Goal: Contribute content

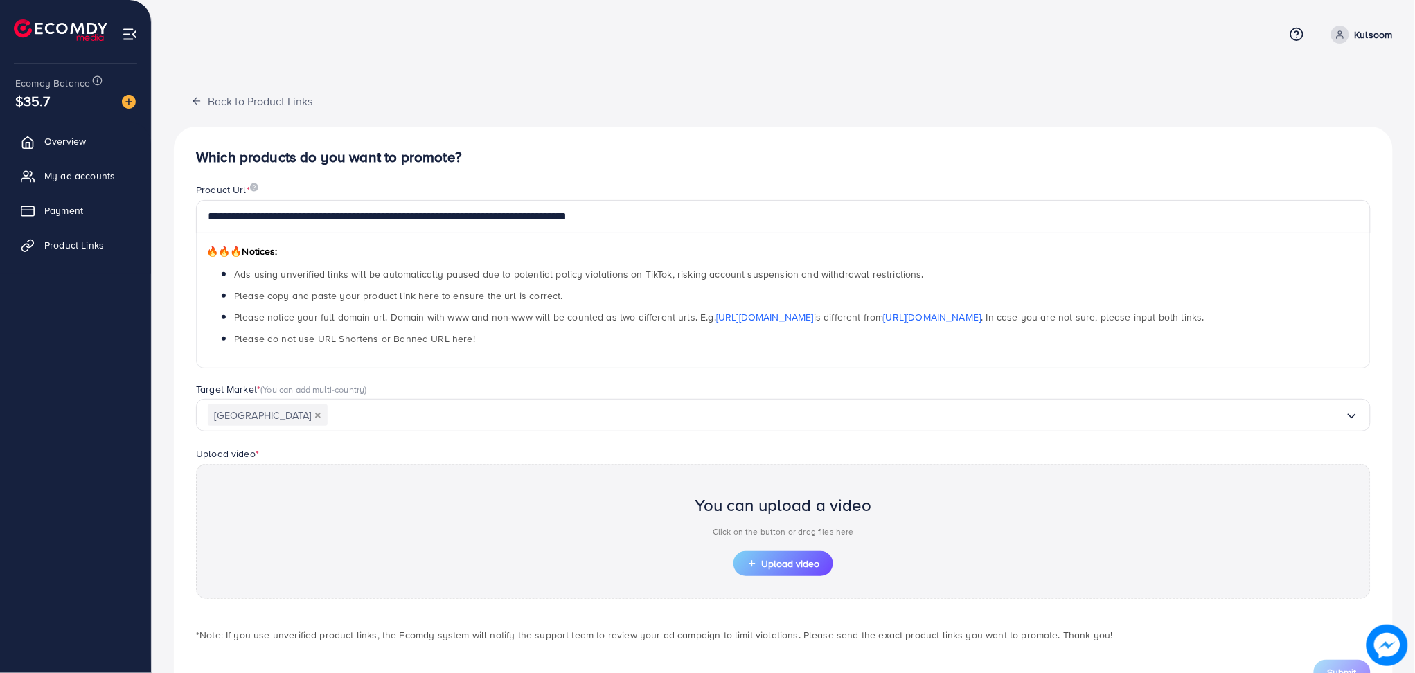
scroll to position [56, 0]
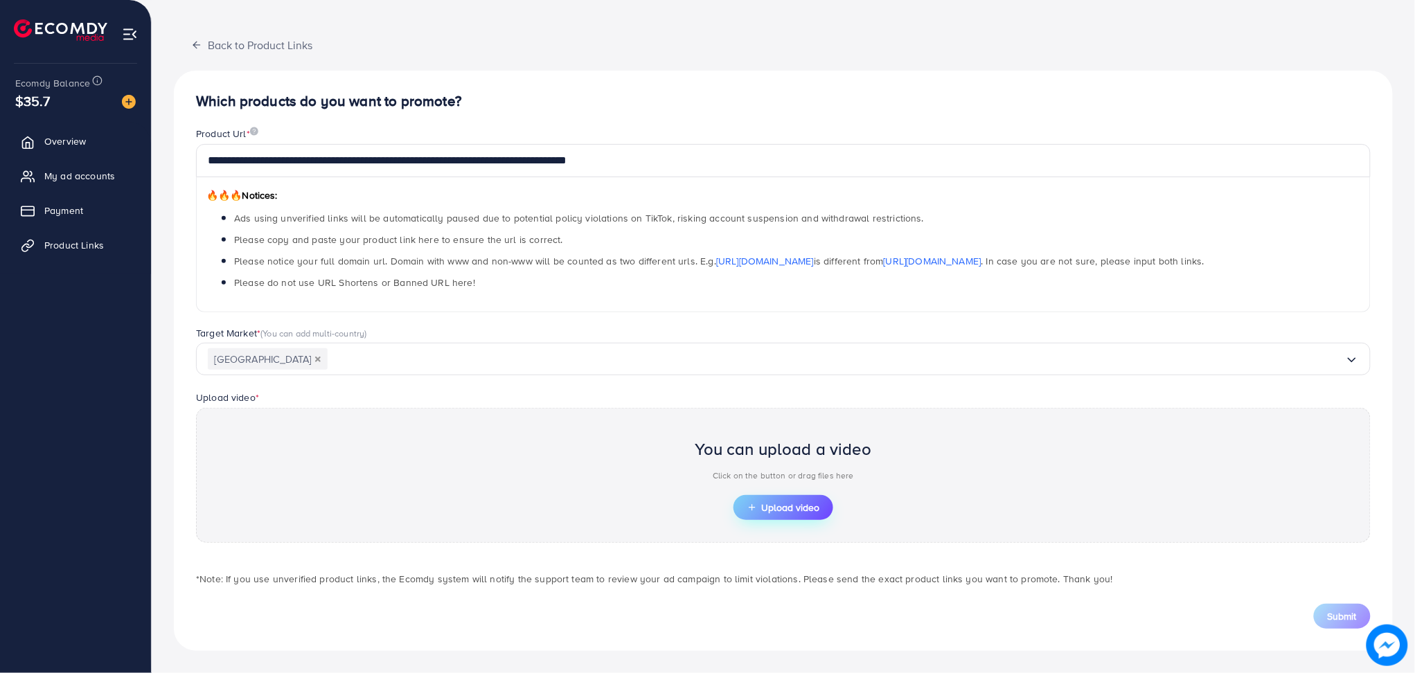
click at [817, 510] on span "Upload video" at bounding box center [783, 508] width 72 height 10
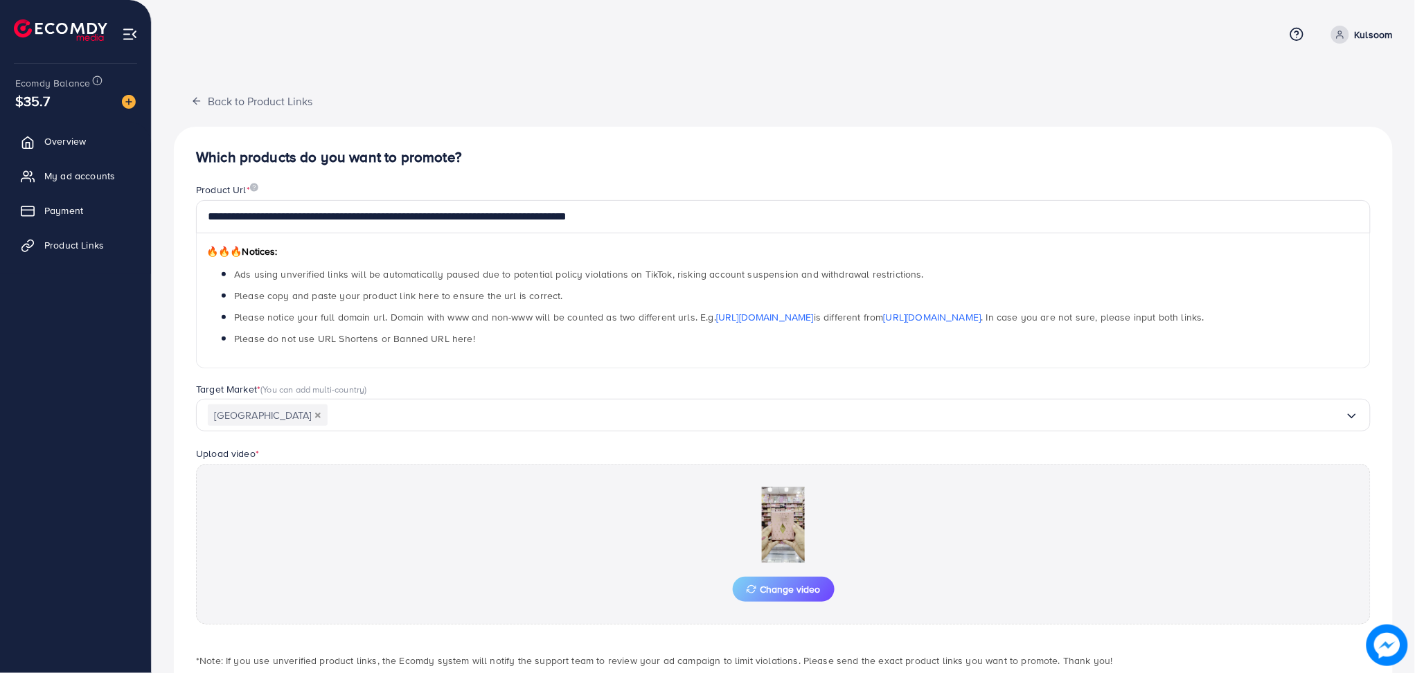
scroll to position [82, 0]
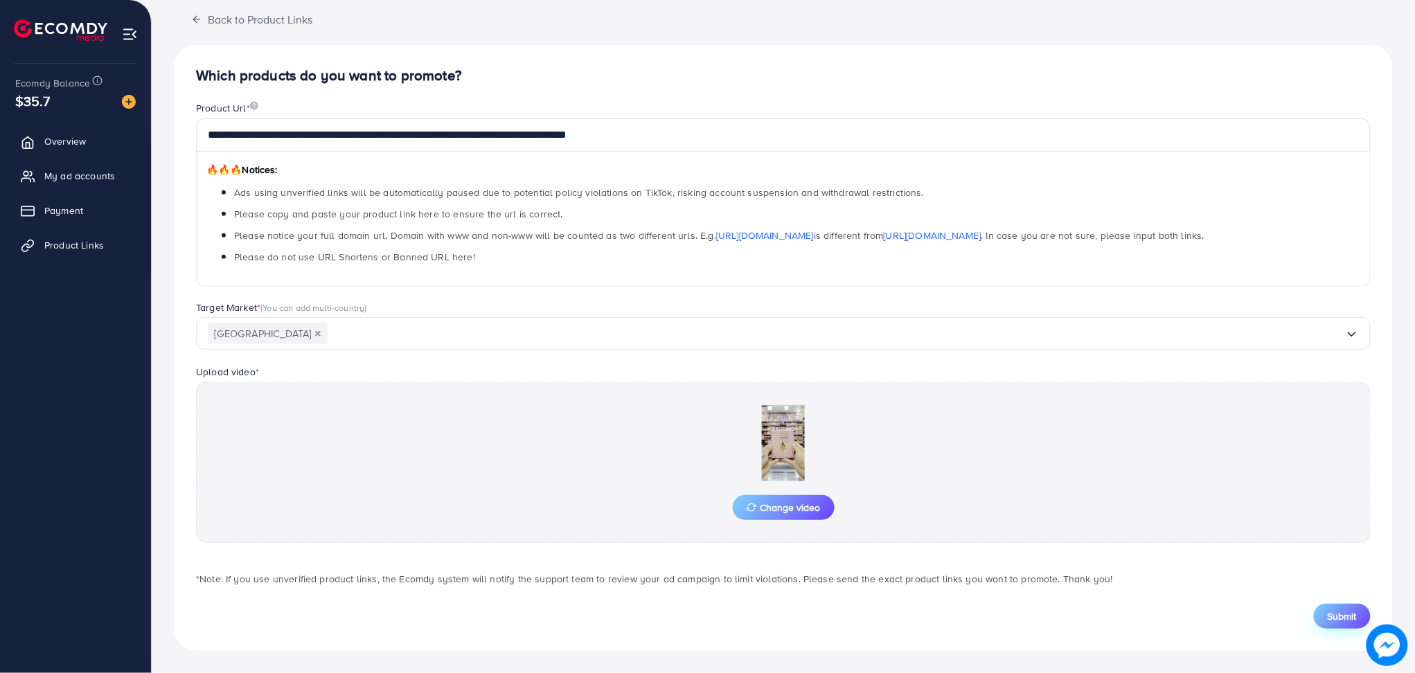
click at [1344, 619] on span "Submit" at bounding box center [1342, 616] width 29 height 14
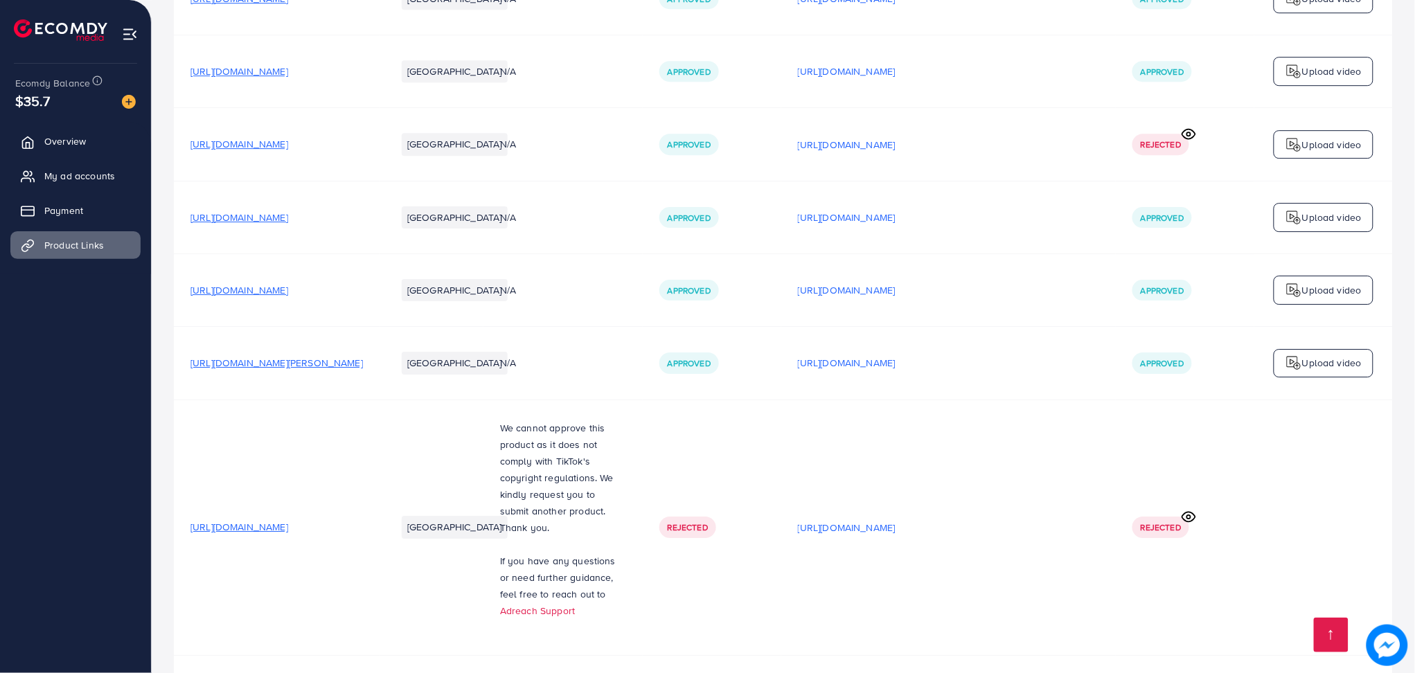
scroll to position [1726, 0]
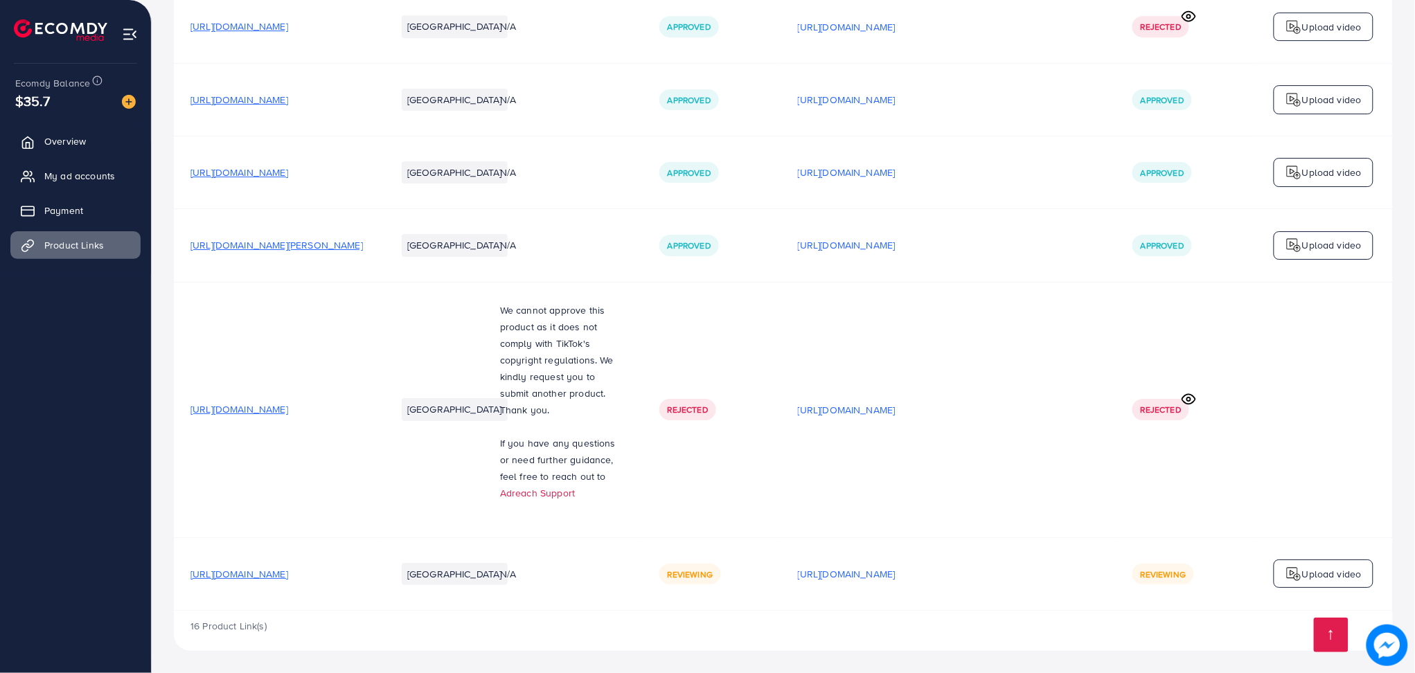
click at [900, 413] on td "[URL][DOMAIN_NAME]" at bounding box center [948, 410] width 335 height 256
click at [898, 410] on div "[URL][DOMAIN_NAME]" at bounding box center [948, 410] width 301 height 21
click at [896, 408] on p "[URL][DOMAIN_NAME]" at bounding box center [847, 410] width 98 height 17
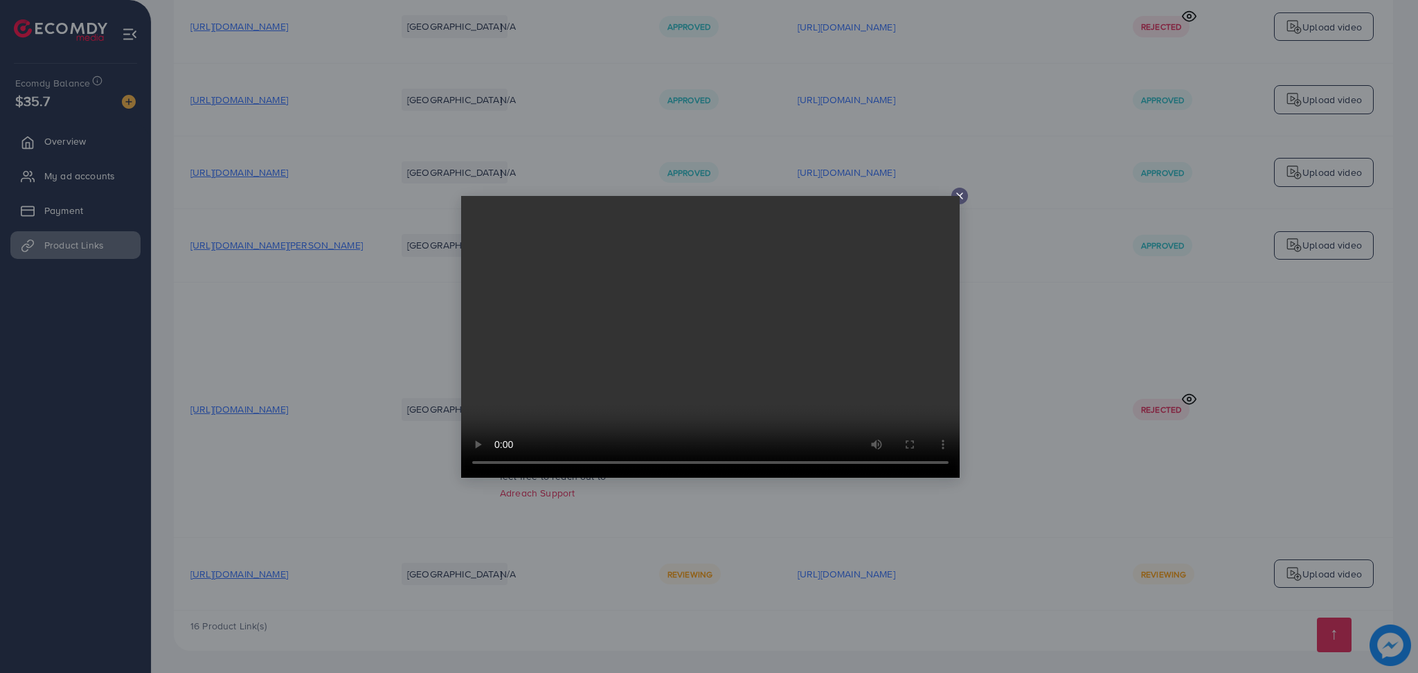
click at [959, 195] on line at bounding box center [960, 196] width 6 height 6
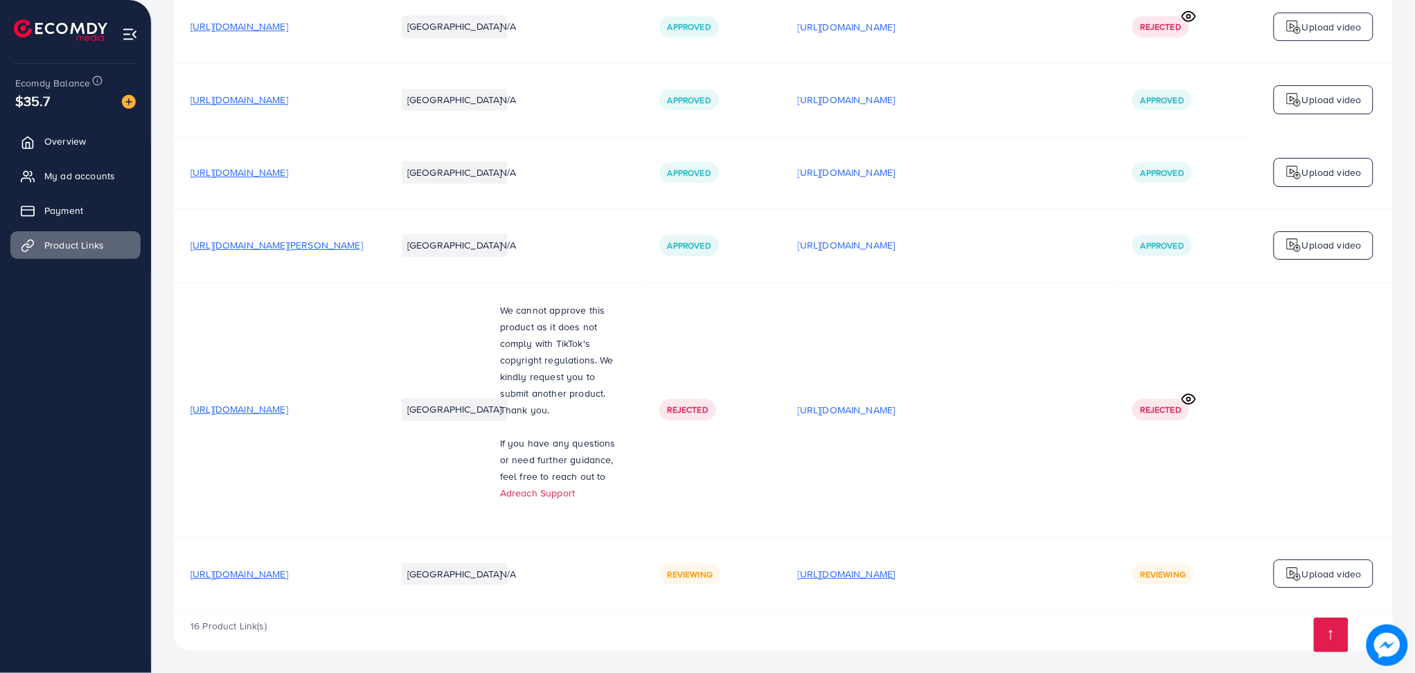
click at [896, 580] on p "[URL][DOMAIN_NAME]" at bounding box center [847, 574] width 98 height 17
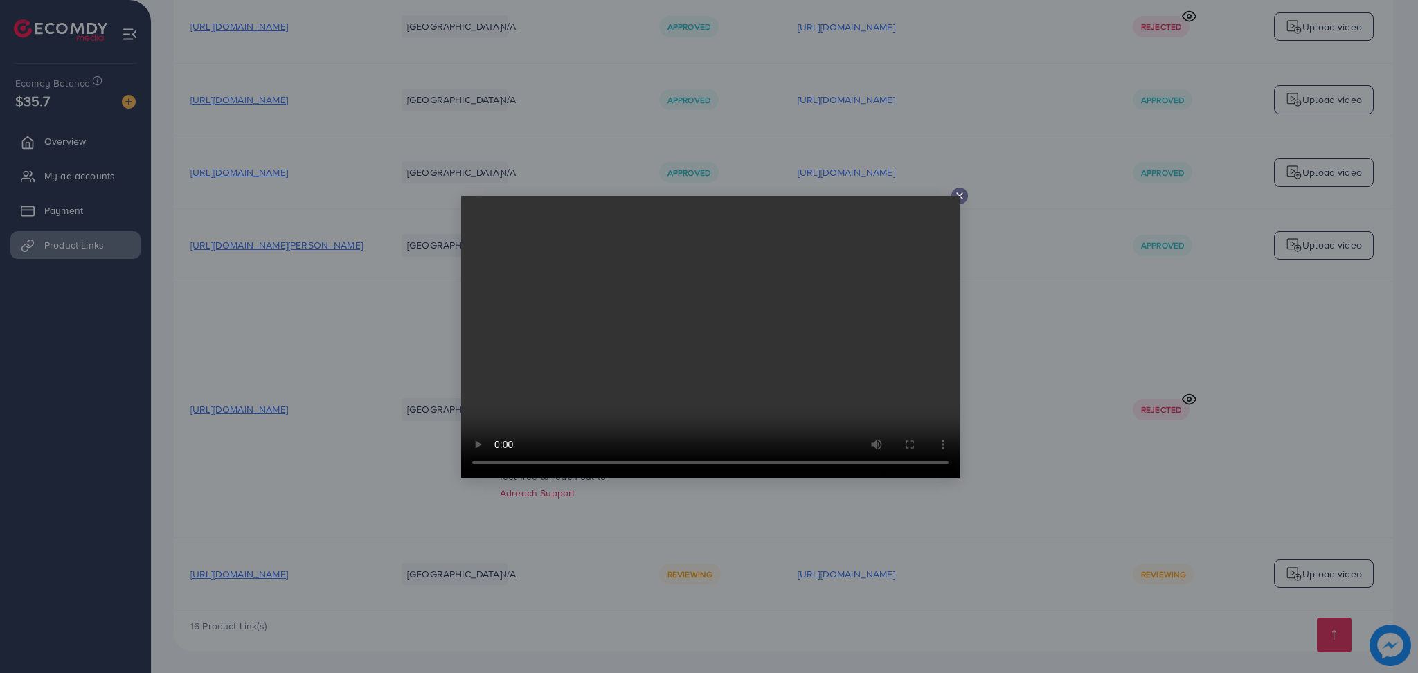
click at [957, 186] on div at bounding box center [709, 336] width 1418 height 673
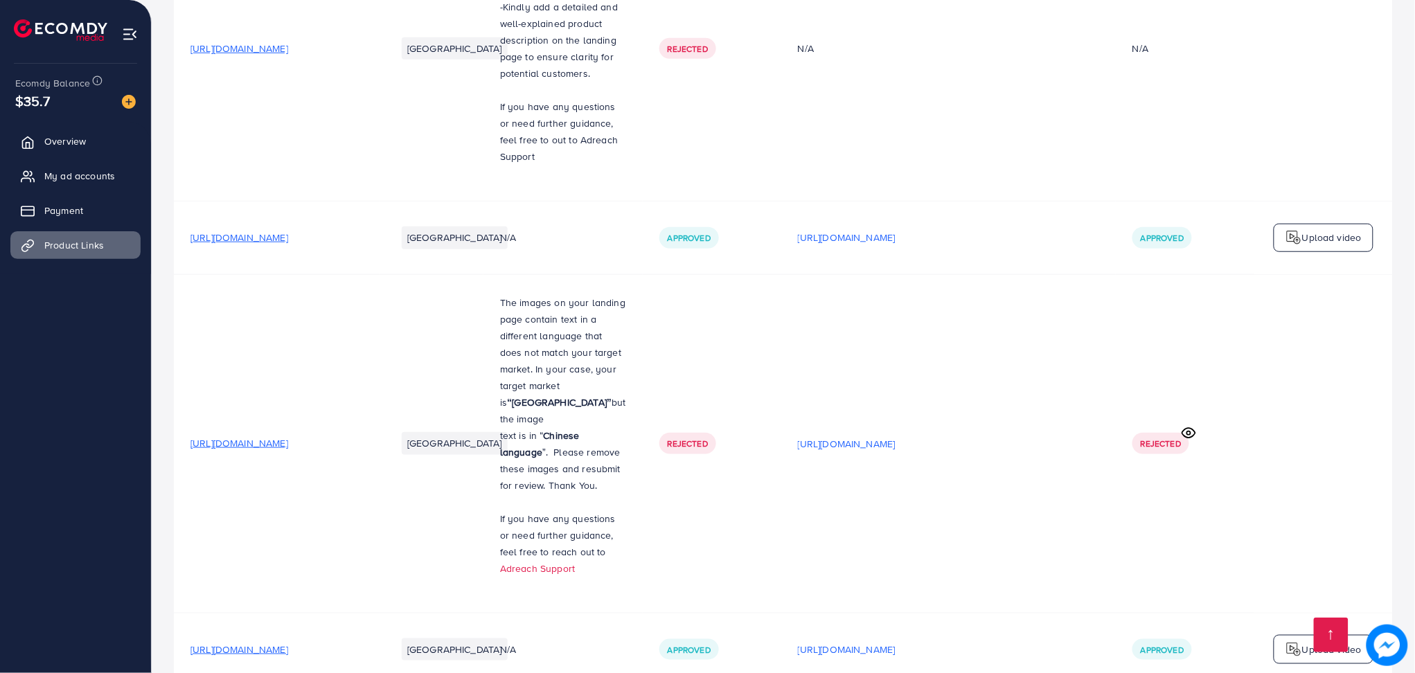
scroll to position [0, 0]
